Goal: Transaction & Acquisition: Purchase product/service

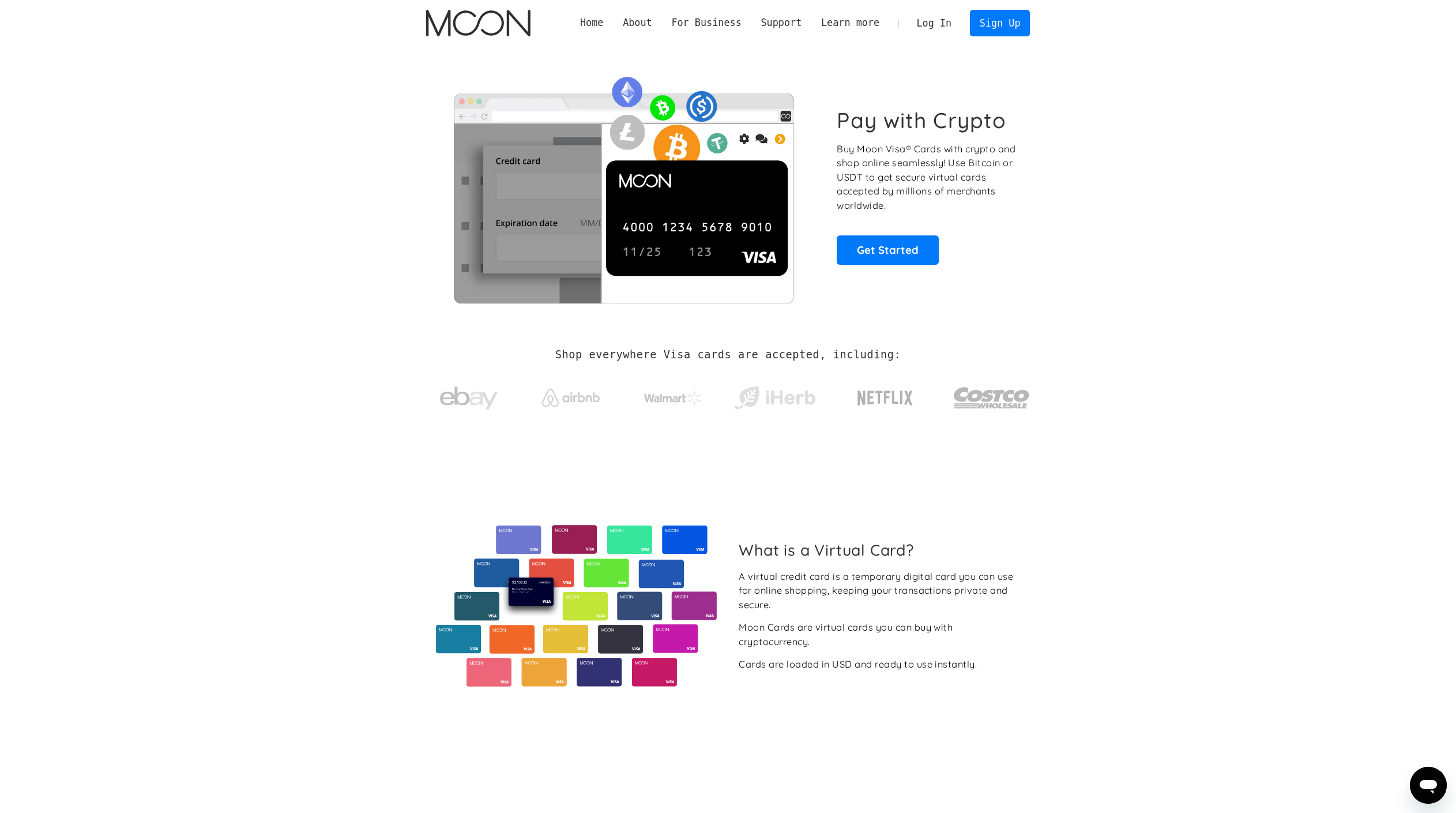
click at [928, 13] on link "Log In" at bounding box center [934, 22] width 54 height 25
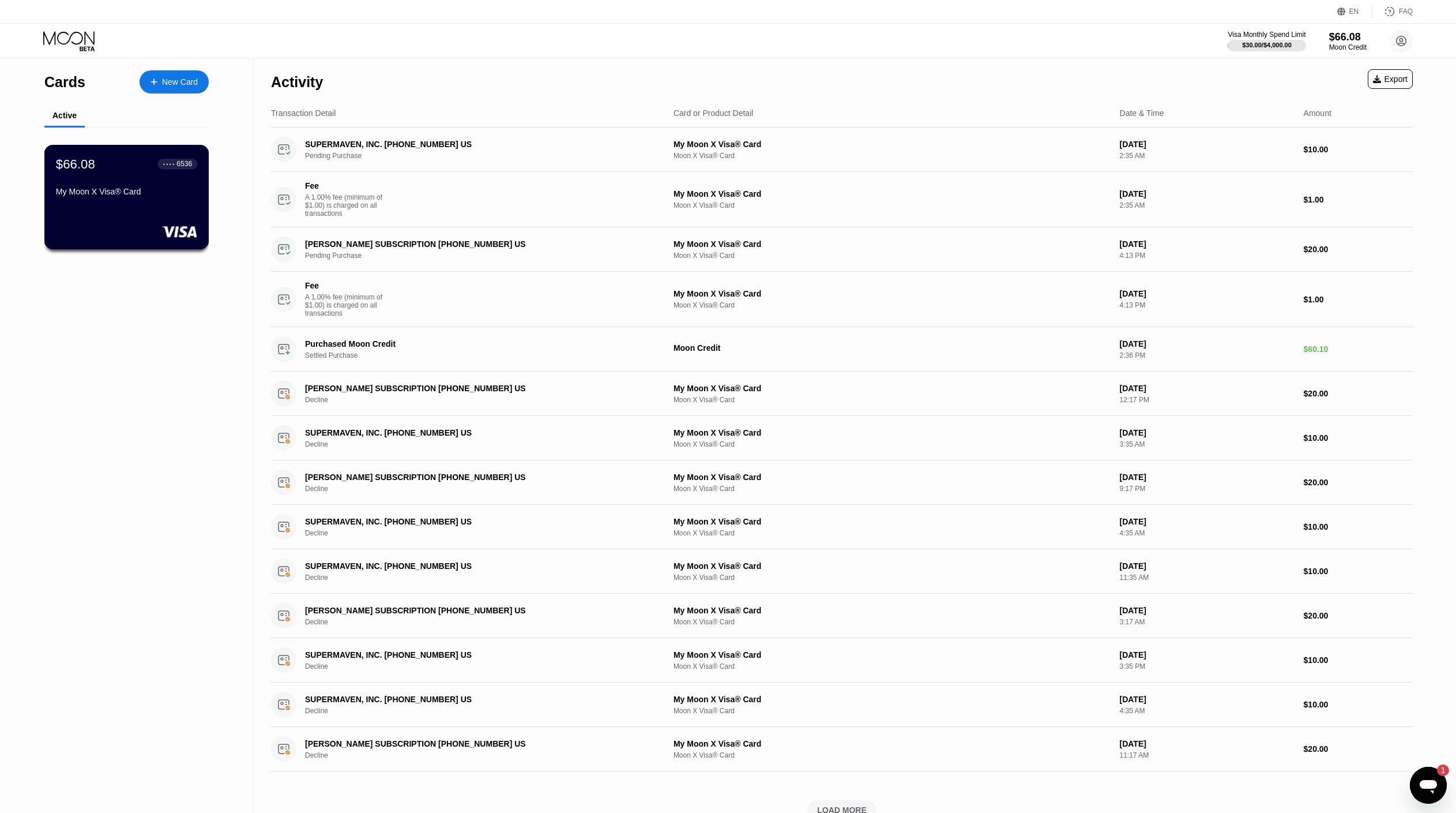
click at [154, 160] on div "$66.08 ● ● ● ● 6536" at bounding box center [126, 163] width 141 height 15
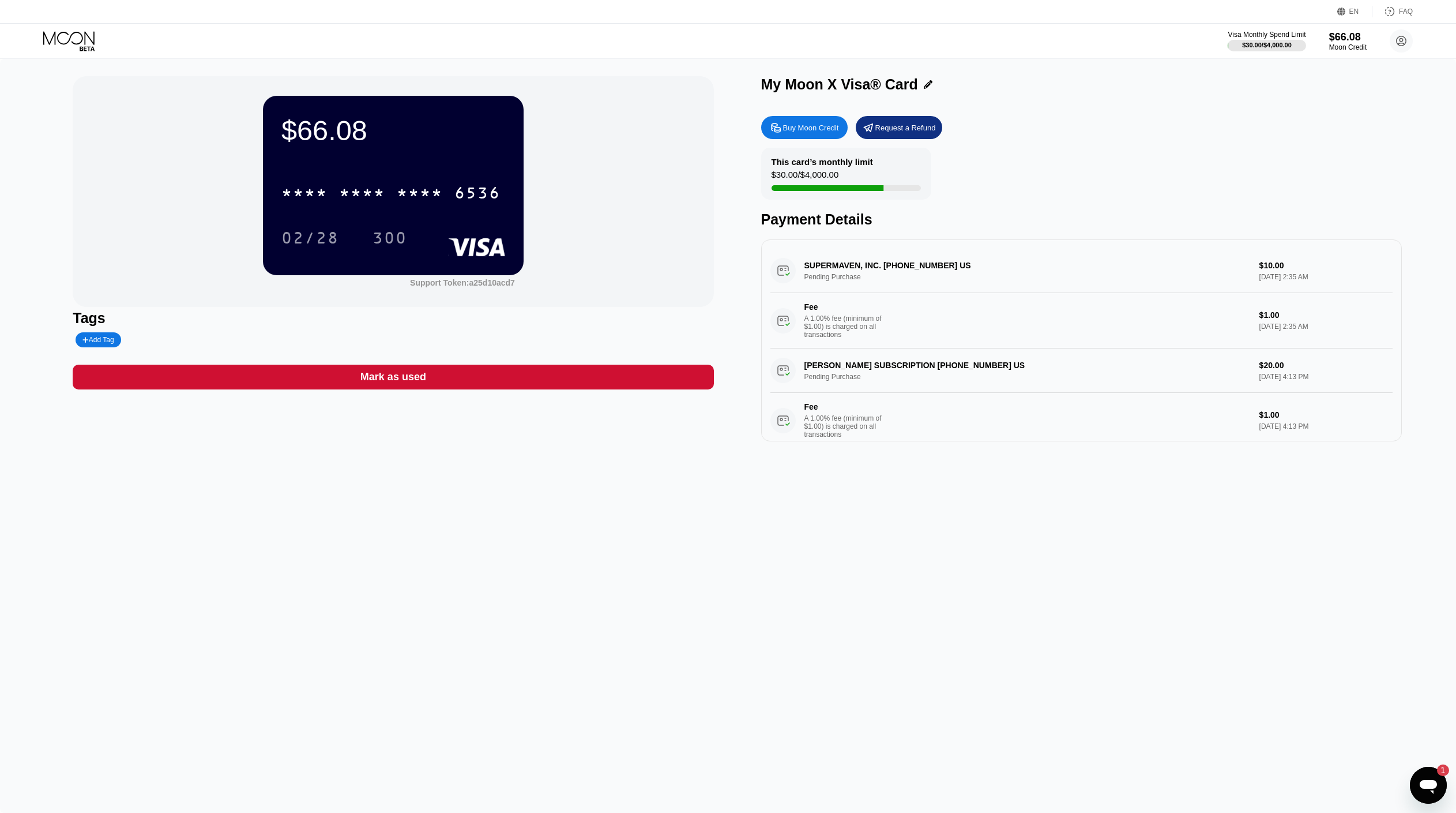
click at [792, 132] on div "Buy Moon Credit" at bounding box center [811, 127] width 56 height 10
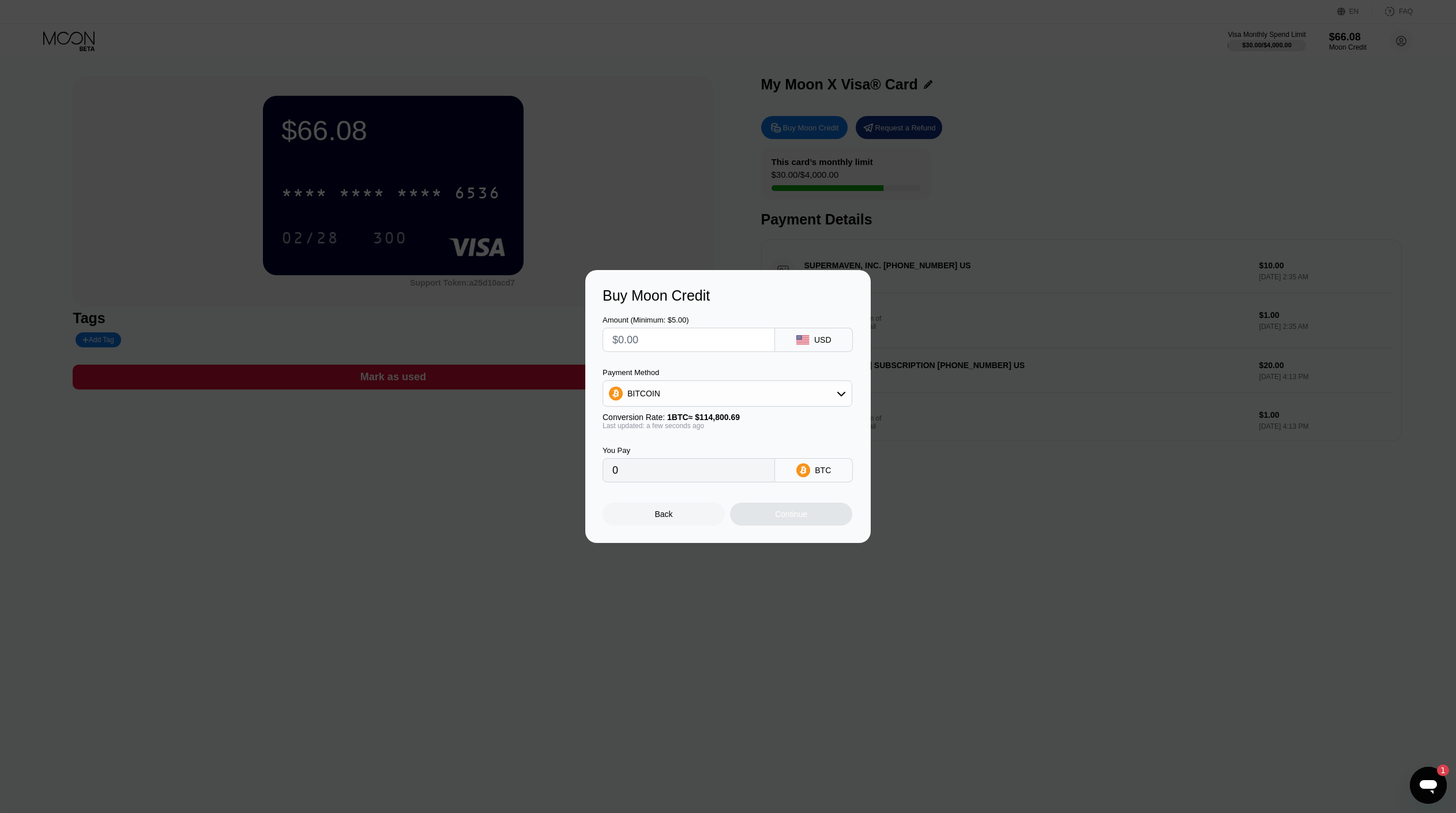
click at [714, 337] on input "text" at bounding box center [689, 340] width 153 height 23
type input "$5"
type input "0.00004356"
type input "$5"
click at [816, 524] on div "Continue" at bounding box center [792, 513] width 122 height 23
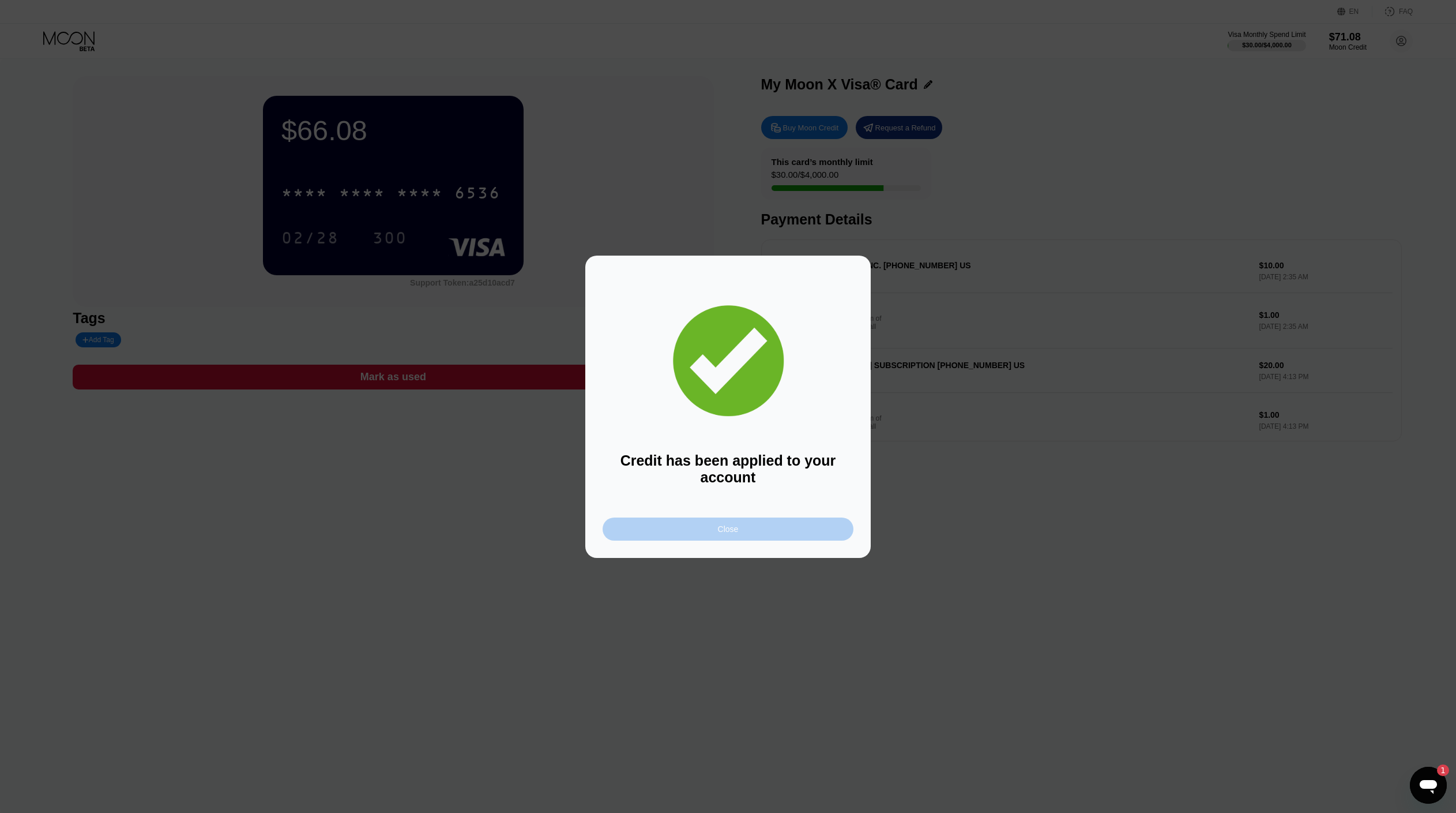
click at [816, 524] on div "Close" at bounding box center [728, 528] width 251 height 23
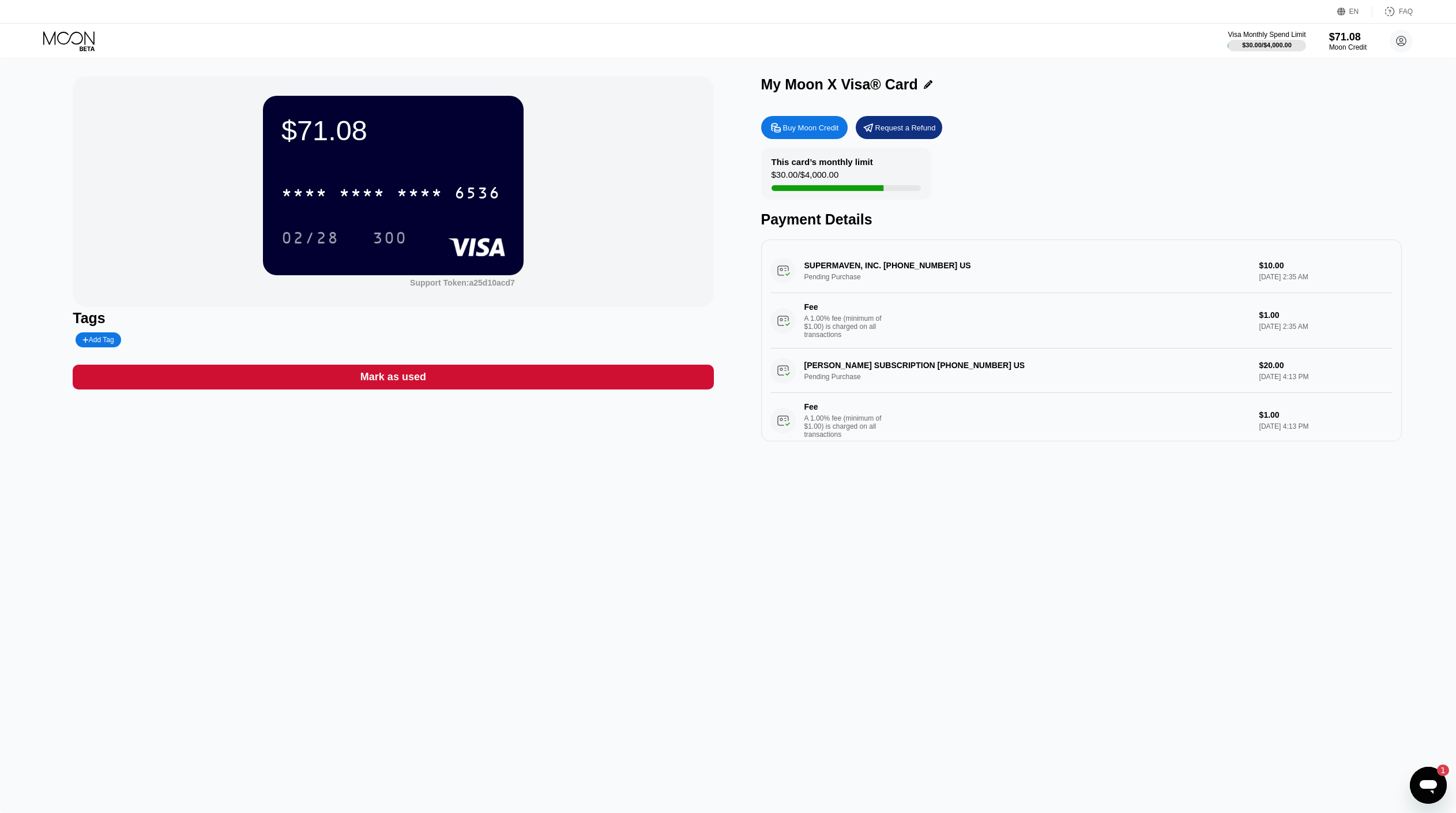
click at [958, 461] on div "$71.08 * * * * * * * * * * * * 6536 02/28 300 Support Token: a25d10acd7 Tags Ad…" at bounding box center [728, 435] width 1456 height 754
